Goal: Information Seeking & Learning: Learn about a topic

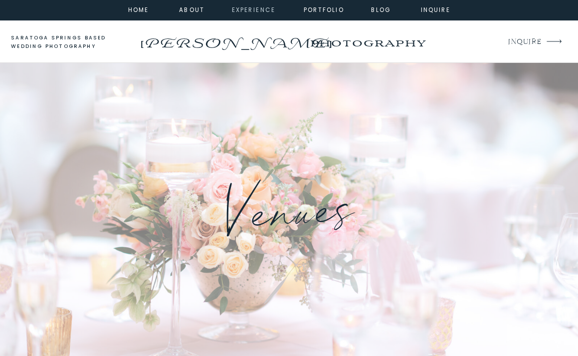
click at [250, 11] on nav "experience" at bounding box center [251, 9] width 39 height 8
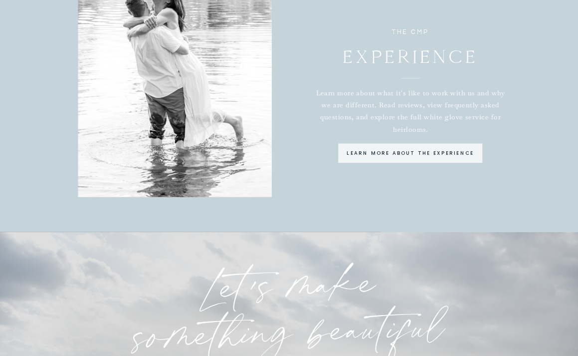
scroll to position [2560, 0]
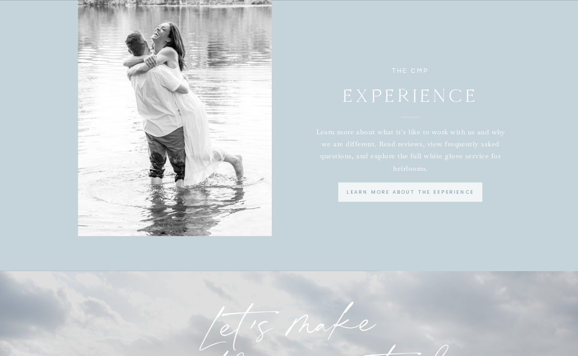
click at [399, 193] on p "learn more about the experience" at bounding box center [410, 192] width 139 height 8
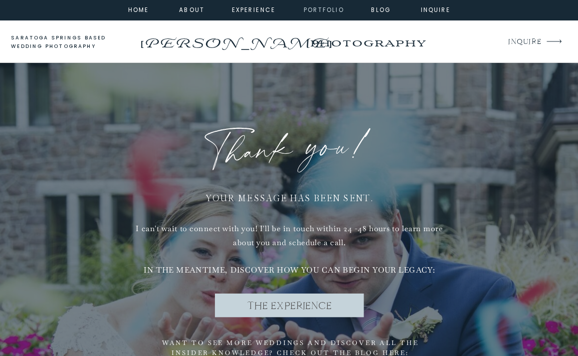
click at [318, 10] on nav "portfolio" at bounding box center [323, 9] width 41 height 8
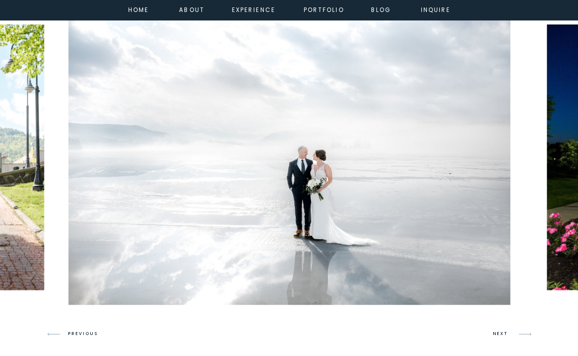
scroll to position [559, 0]
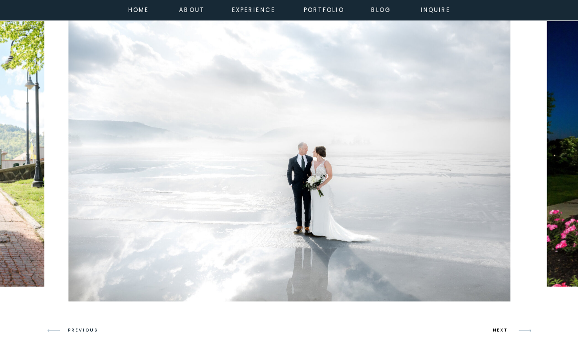
click at [508, 331] on h3 "NEXT" at bounding box center [502, 330] width 18 height 8
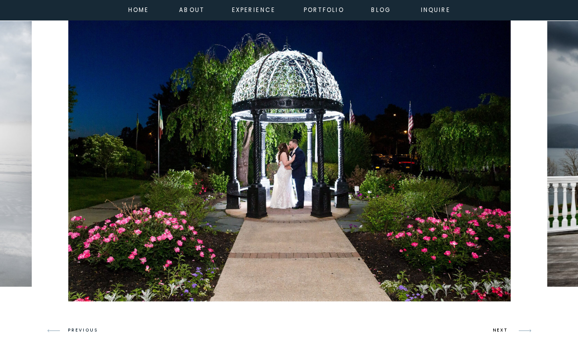
click at [508, 331] on h3 "NEXT" at bounding box center [502, 330] width 18 height 8
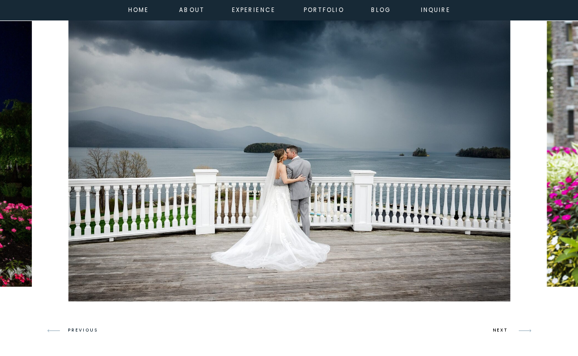
click at [508, 331] on h3 "NEXT" at bounding box center [502, 330] width 18 height 8
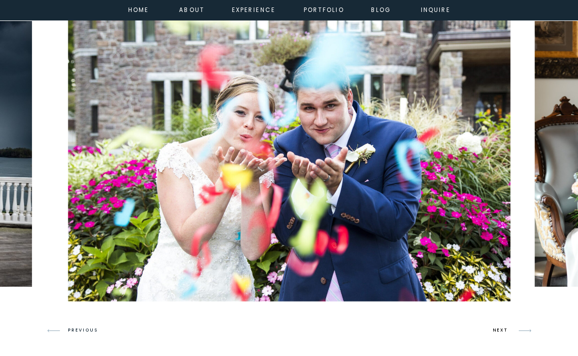
click at [508, 331] on h3 "NEXT" at bounding box center [502, 330] width 18 height 8
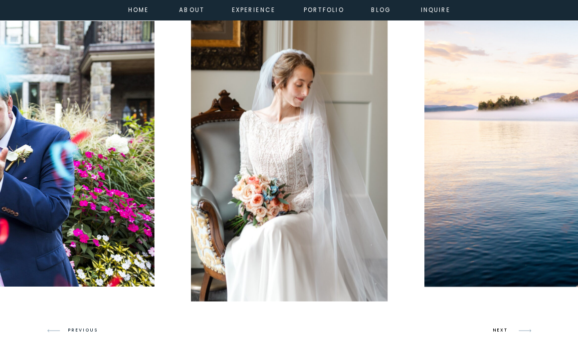
click at [508, 331] on h3 "NEXT" at bounding box center [502, 330] width 18 height 8
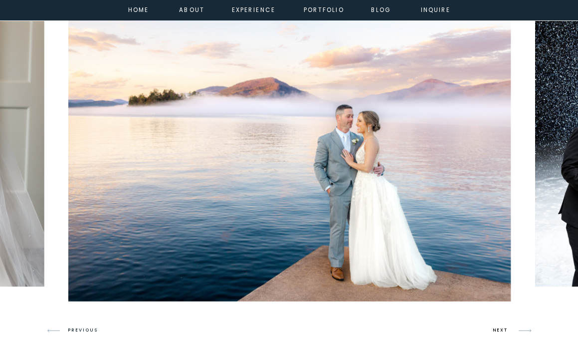
click at [508, 331] on h3 "NEXT" at bounding box center [502, 330] width 18 height 8
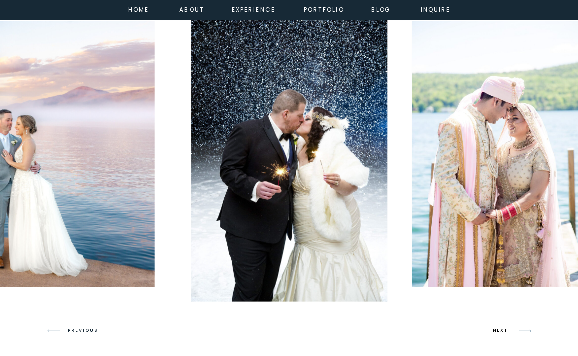
click at [508, 331] on h3 "NEXT" at bounding box center [502, 330] width 18 height 8
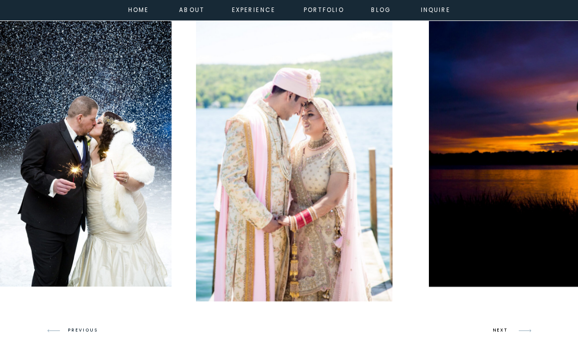
click at [508, 331] on h3 "NEXT" at bounding box center [502, 330] width 18 height 8
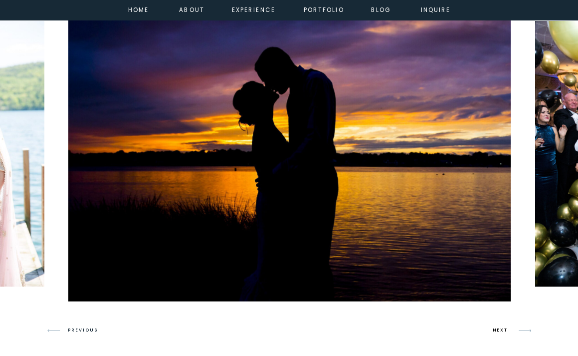
click at [508, 331] on h3 "NEXT" at bounding box center [502, 330] width 18 height 8
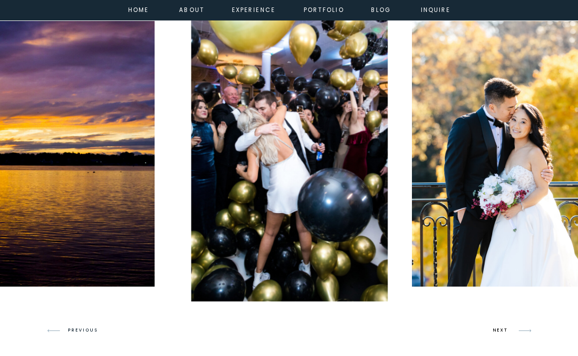
click at [508, 331] on h3 "NEXT" at bounding box center [502, 330] width 18 height 8
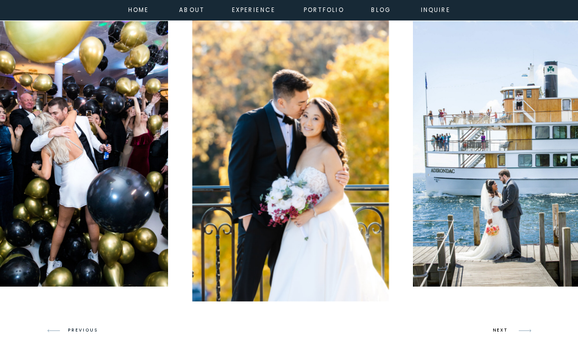
click at [508, 331] on h3 "NEXT" at bounding box center [502, 330] width 18 height 8
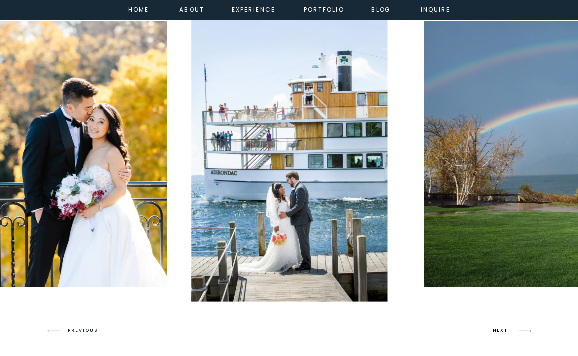
click at [508, 331] on h3 "NEXT" at bounding box center [502, 330] width 18 height 8
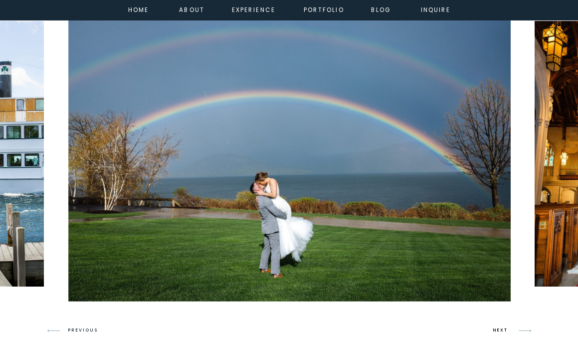
click at [508, 331] on h3 "NEXT" at bounding box center [502, 330] width 18 height 8
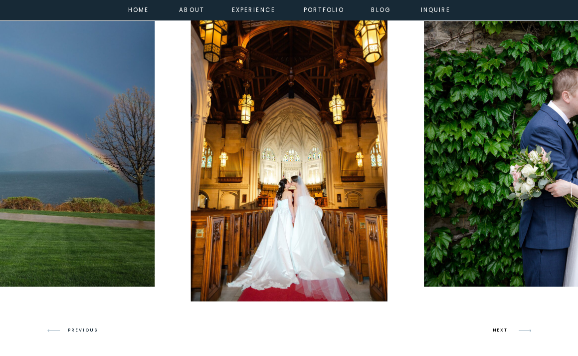
click at [508, 331] on h3 "NEXT" at bounding box center [502, 330] width 18 height 8
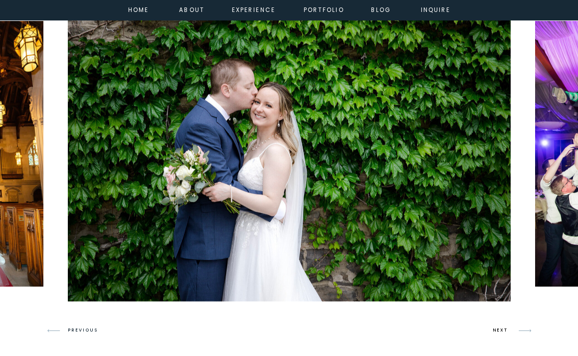
click at [508, 331] on h3 "NEXT" at bounding box center [502, 330] width 18 height 8
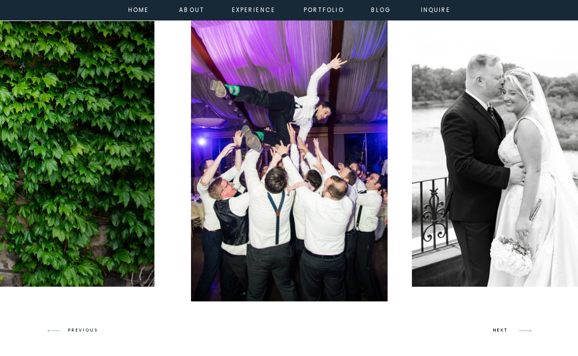
click at [508, 331] on h3 "NEXT" at bounding box center [502, 330] width 18 height 8
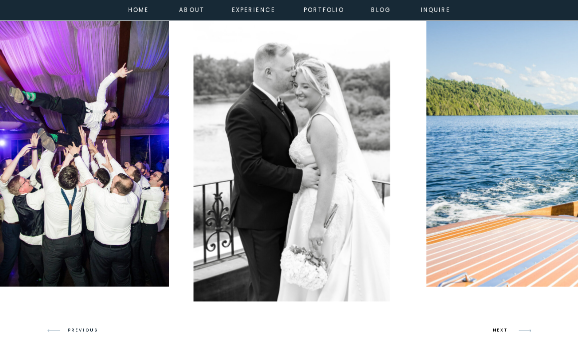
click at [508, 331] on h3 "NEXT" at bounding box center [502, 330] width 18 height 8
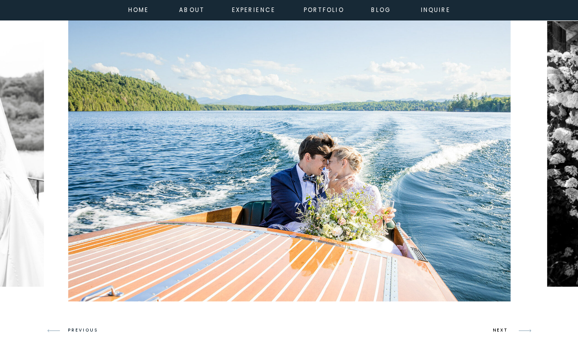
click at [508, 331] on h3 "NEXT" at bounding box center [502, 330] width 18 height 8
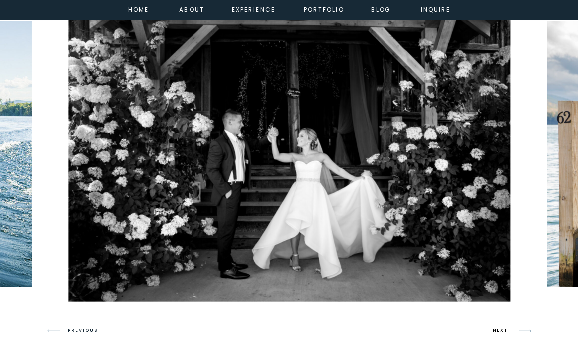
click at [508, 331] on h3 "NEXT" at bounding box center [502, 330] width 18 height 8
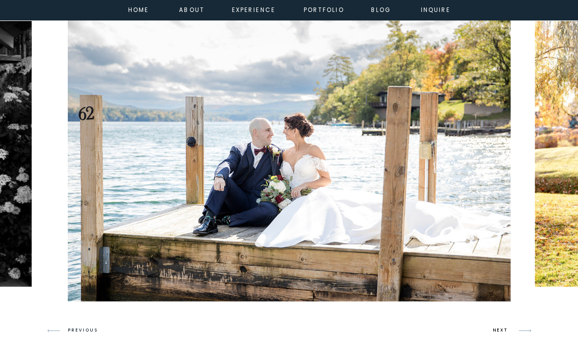
click at [508, 331] on h3 "NEXT" at bounding box center [502, 330] width 18 height 8
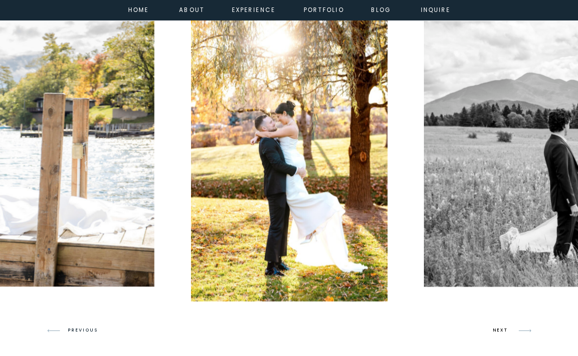
click at [508, 331] on h3 "NEXT" at bounding box center [502, 330] width 18 height 8
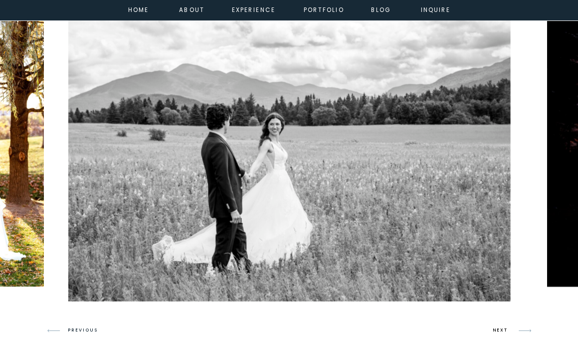
click at [508, 331] on h3 "NEXT" at bounding box center [502, 330] width 18 height 8
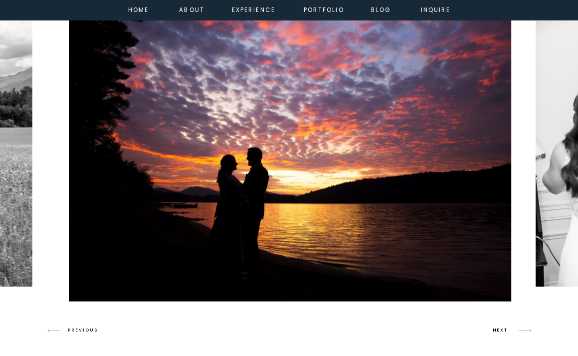
click at [508, 331] on h3 "NEXT" at bounding box center [502, 330] width 18 height 8
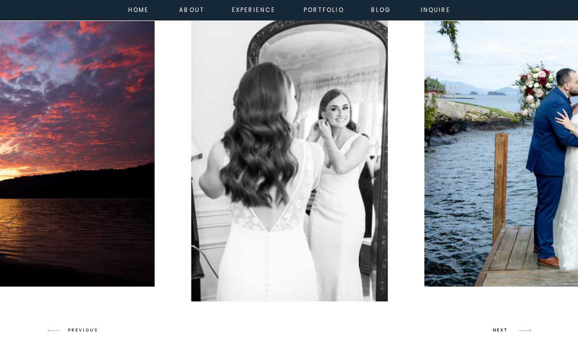
click at [508, 331] on h3 "NEXT" at bounding box center [502, 330] width 18 height 8
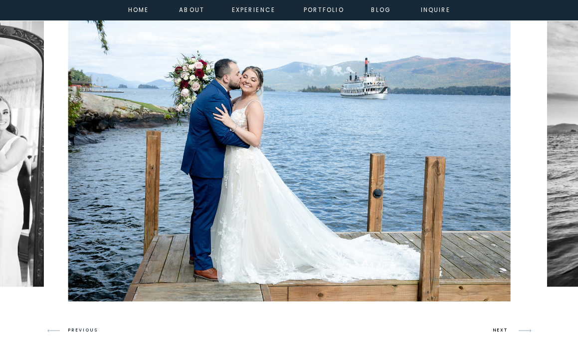
click at [508, 331] on h3 "NEXT" at bounding box center [502, 330] width 18 height 8
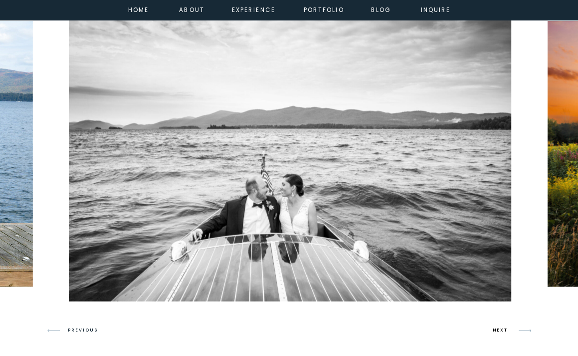
click at [508, 331] on h3 "NEXT" at bounding box center [502, 330] width 18 height 8
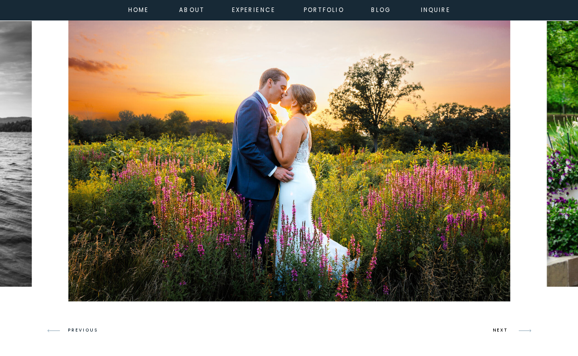
click at [508, 331] on h3 "NEXT" at bounding box center [502, 330] width 18 height 8
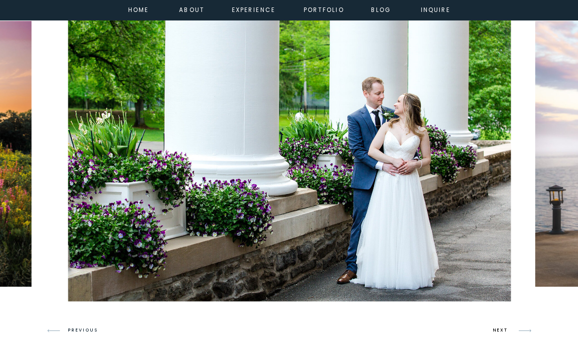
click at [508, 331] on h3 "NEXT" at bounding box center [502, 330] width 18 height 8
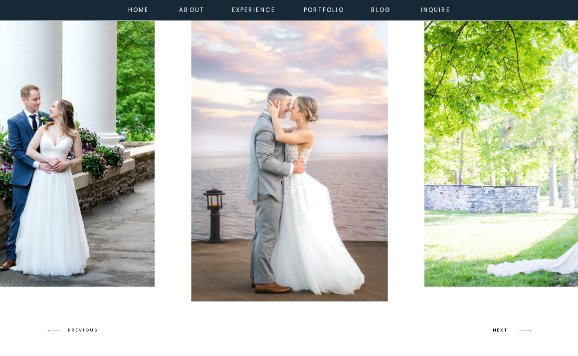
click at [508, 331] on h3 "NEXT" at bounding box center [502, 330] width 18 height 8
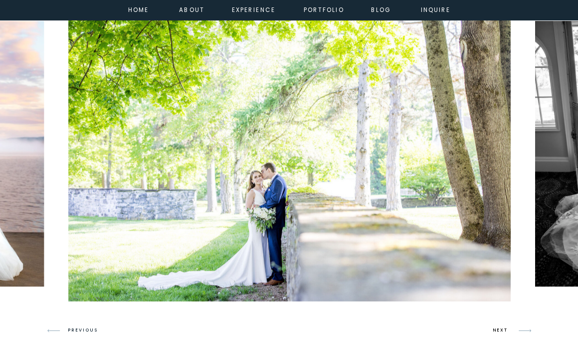
click at [508, 331] on h3 "NEXT" at bounding box center [502, 330] width 18 height 8
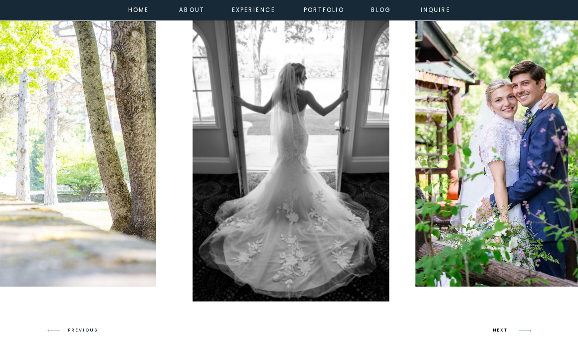
click at [508, 331] on h3 "NEXT" at bounding box center [502, 330] width 18 height 8
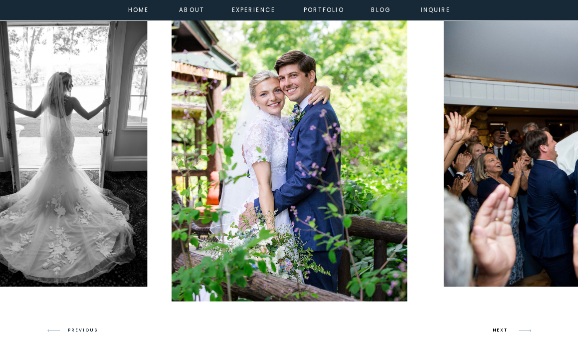
click at [508, 331] on h3 "NEXT" at bounding box center [502, 330] width 18 height 8
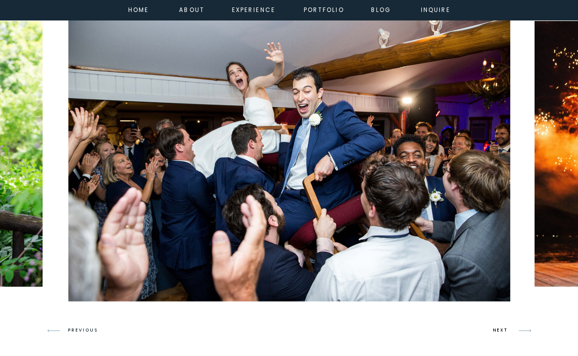
click at [508, 331] on h3 "NEXT" at bounding box center [502, 330] width 18 height 8
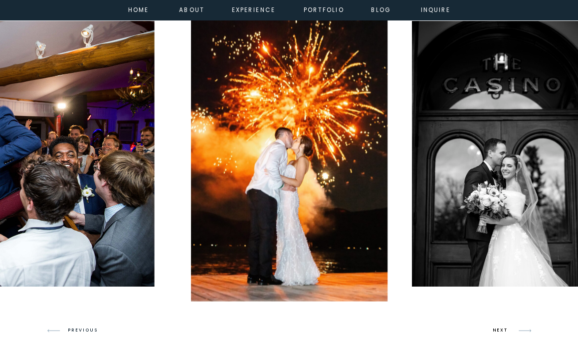
click at [508, 331] on h3 "NEXT" at bounding box center [502, 330] width 18 height 8
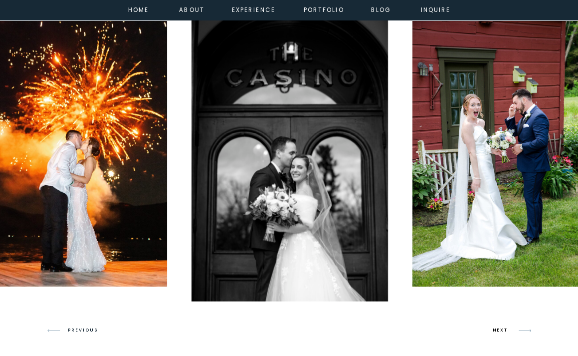
click at [508, 331] on h3 "NEXT" at bounding box center [502, 330] width 18 height 8
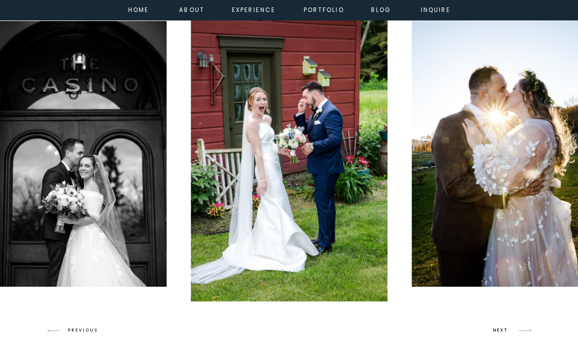
click at [508, 331] on h3 "NEXT" at bounding box center [502, 330] width 18 height 8
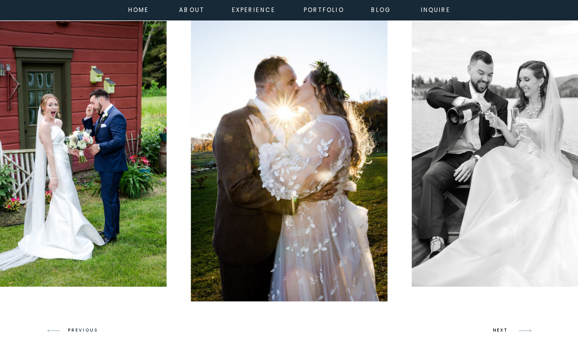
click at [508, 331] on h3 "NEXT" at bounding box center [502, 330] width 18 height 8
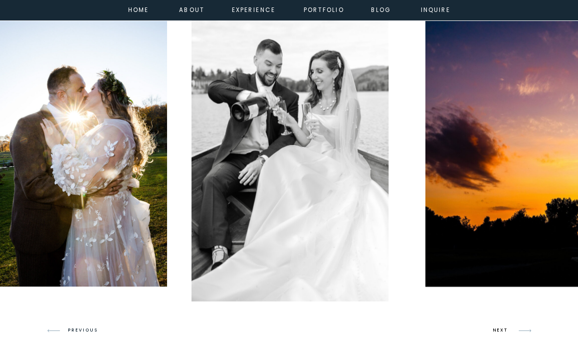
click at [508, 331] on h3 "NEXT" at bounding box center [502, 330] width 18 height 8
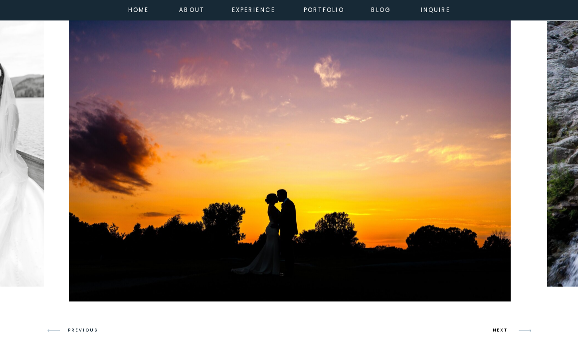
click at [508, 331] on h3 "NEXT" at bounding box center [502, 330] width 18 height 8
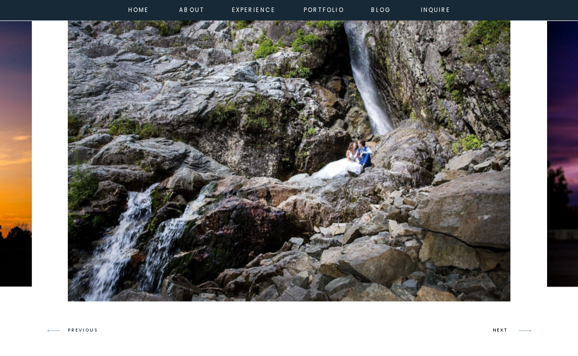
click at [508, 331] on h3 "NEXT" at bounding box center [502, 330] width 18 height 8
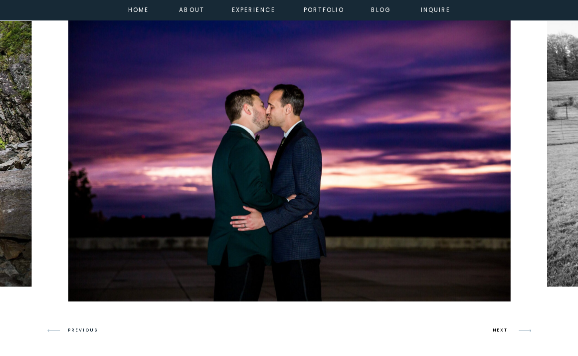
click at [508, 331] on h3 "NEXT" at bounding box center [502, 330] width 18 height 8
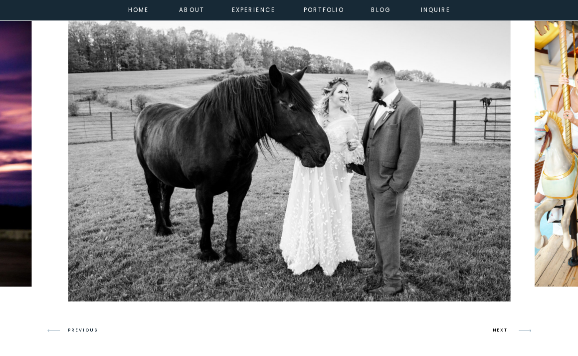
click at [508, 331] on h3 "NEXT" at bounding box center [502, 330] width 18 height 8
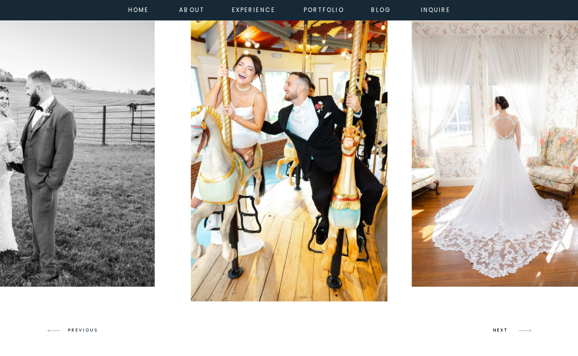
click at [508, 331] on h3 "NEXT" at bounding box center [502, 330] width 18 height 8
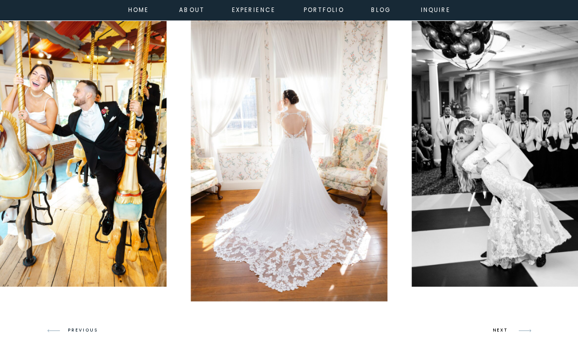
click at [508, 331] on h3 "NEXT" at bounding box center [502, 330] width 18 height 8
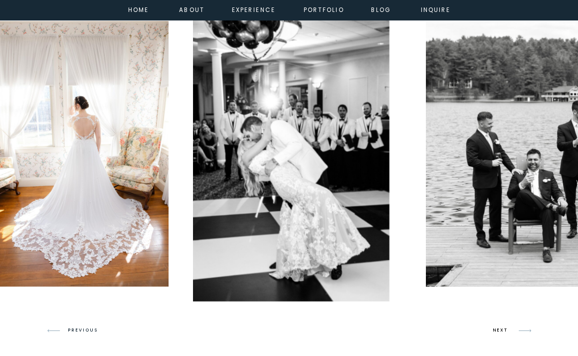
click at [508, 331] on h3 "NEXT" at bounding box center [502, 330] width 18 height 8
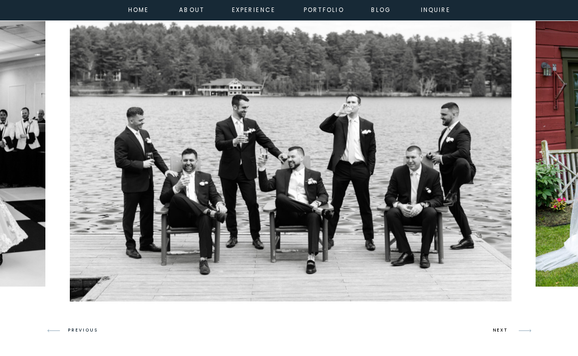
click at [509, 331] on h3 "NEXT" at bounding box center [502, 330] width 18 height 8
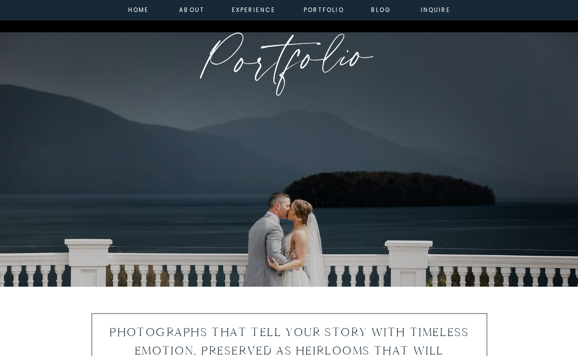
scroll to position [0, 0]
